Goal: Task Accomplishment & Management: Use online tool/utility

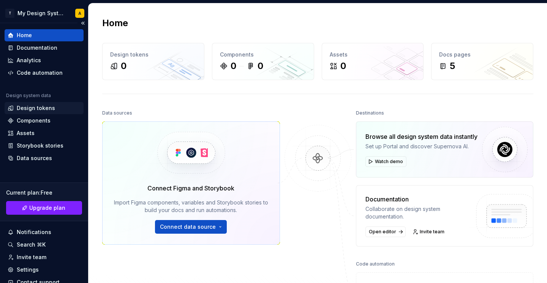
click at [35, 106] on div "Design tokens" at bounding box center [36, 108] width 38 height 8
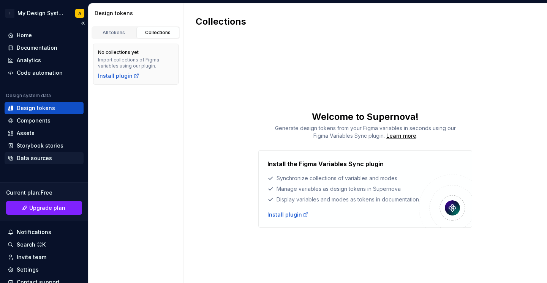
click at [37, 156] on div "Data sources" at bounding box center [34, 158] width 35 height 8
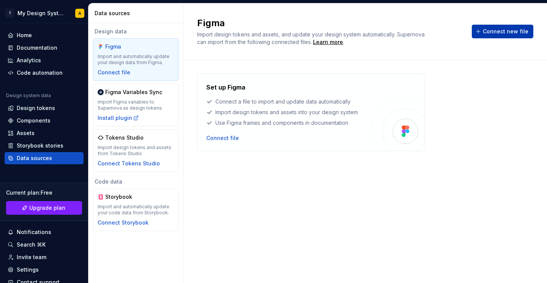
click at [501, 28] on span "Connect new file" at bounding box center [505, 32] width 46 height 8
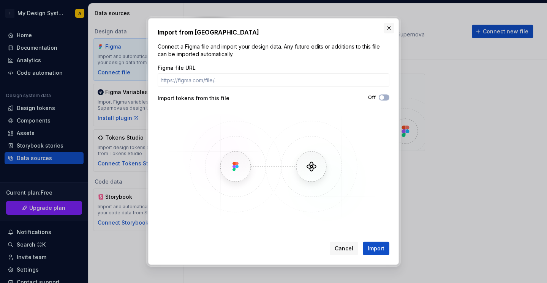
click at [390, 30] on button "button" at bounding box center [388, 28] width 11 height 11
